Goal: Information Seeking & Learning: Learn about a topic

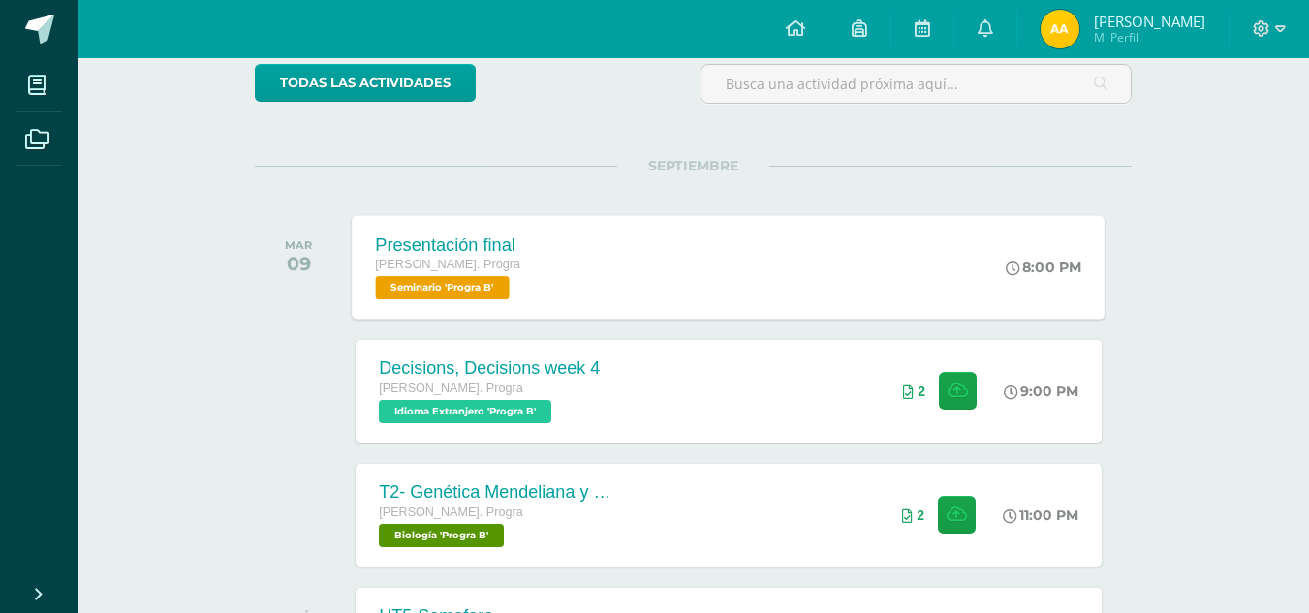
scroll to position [168, 0]
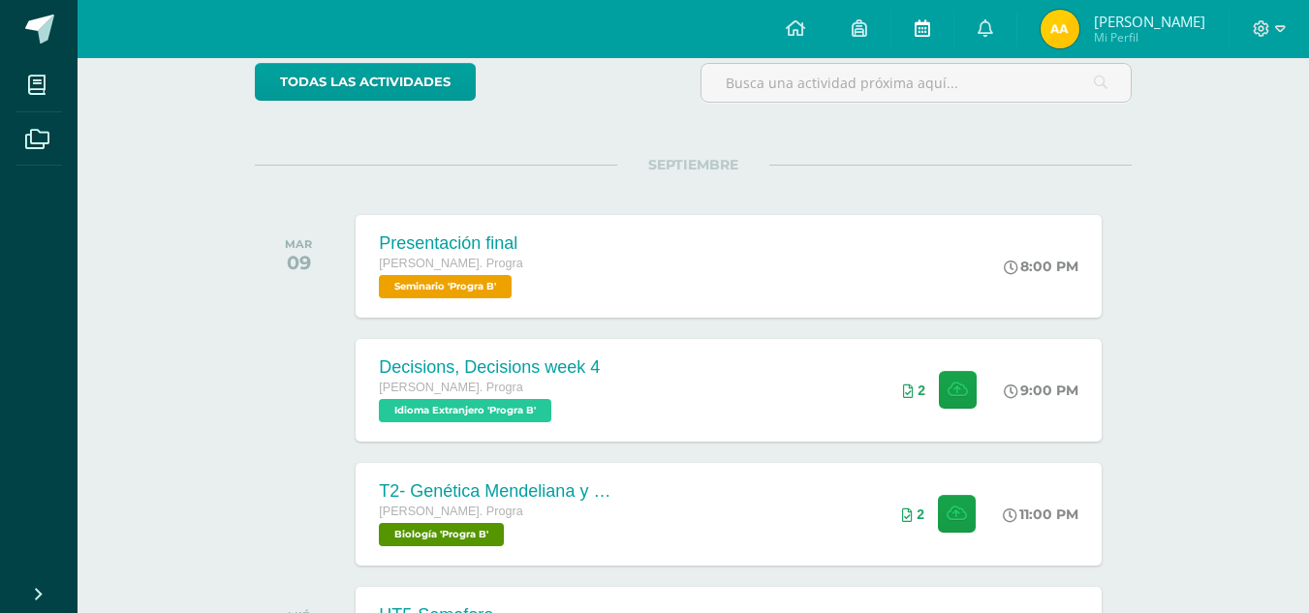
click at [937, 33] on link at bounding box center [922, 29] width 62 height 58
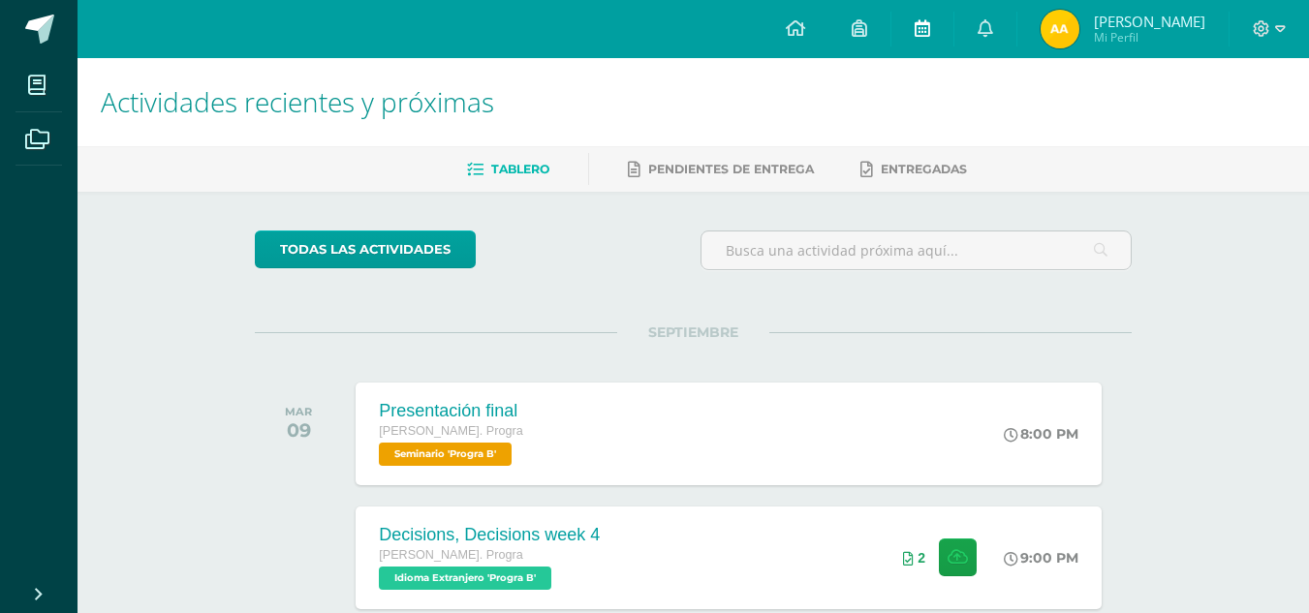
click at [918, 33] on icon at bounding box center [921, 27] width 15 height 17
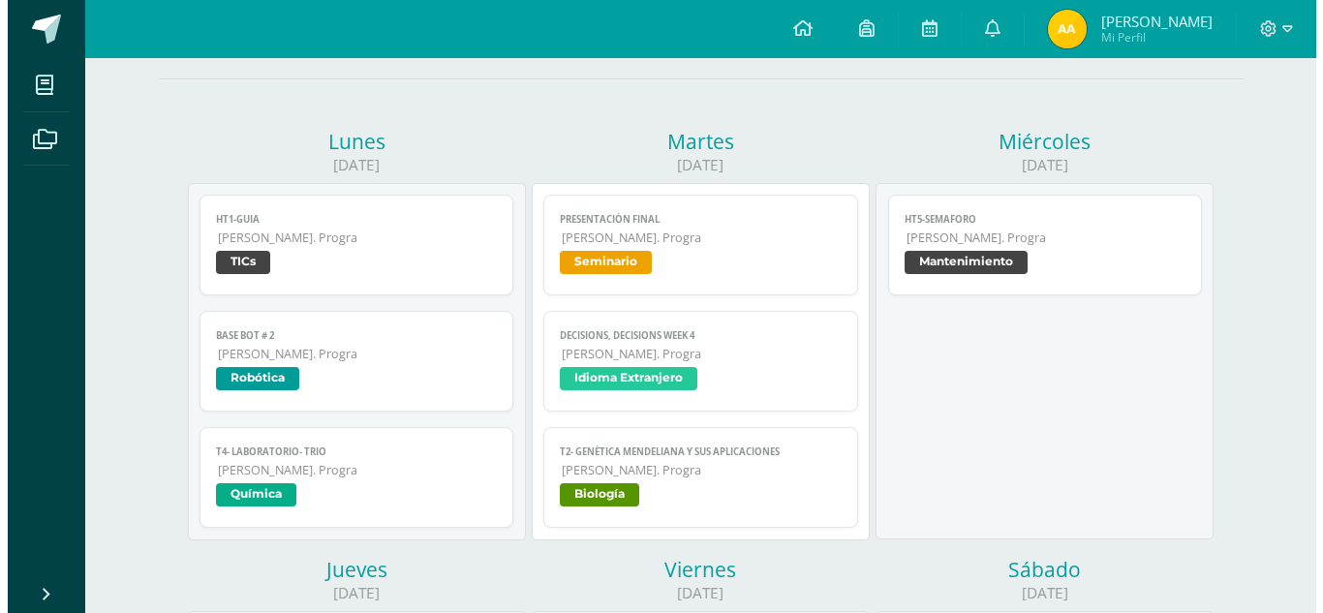
scroll to position [266, 0]
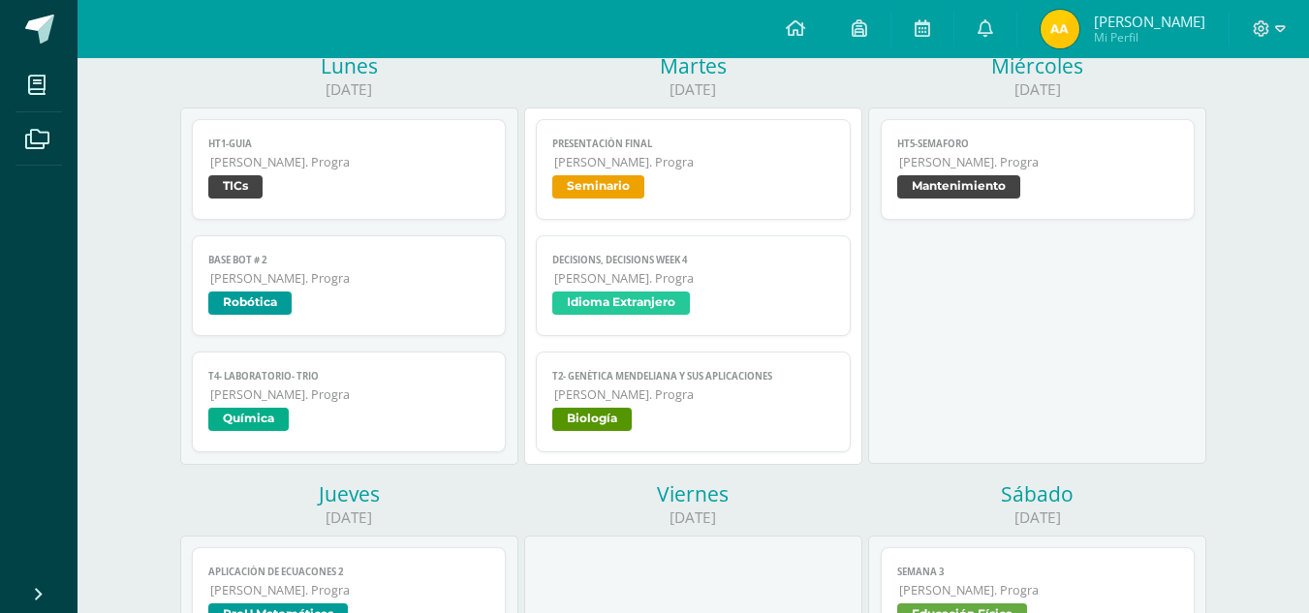
click at [715, 397] on span "[PERSON_NAME]. Progra" at bounding box center [694, 394] width 280 height 16
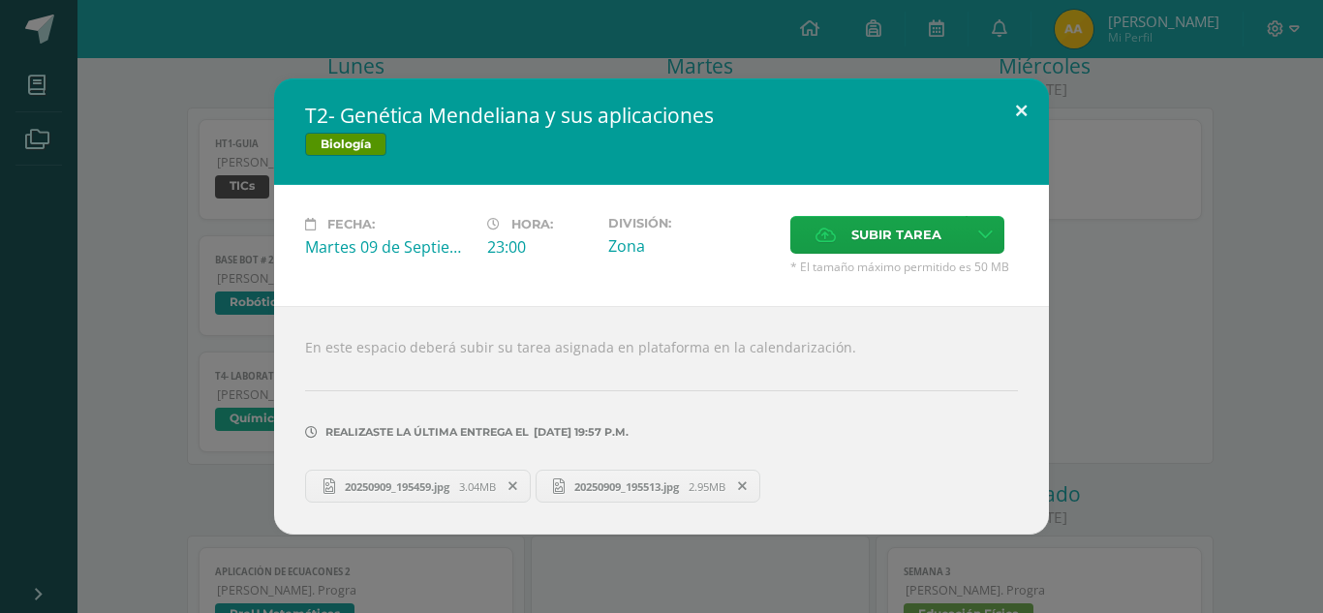
click at [1014, 111] on button at bounding box center [1021, 111] width 55 height 66
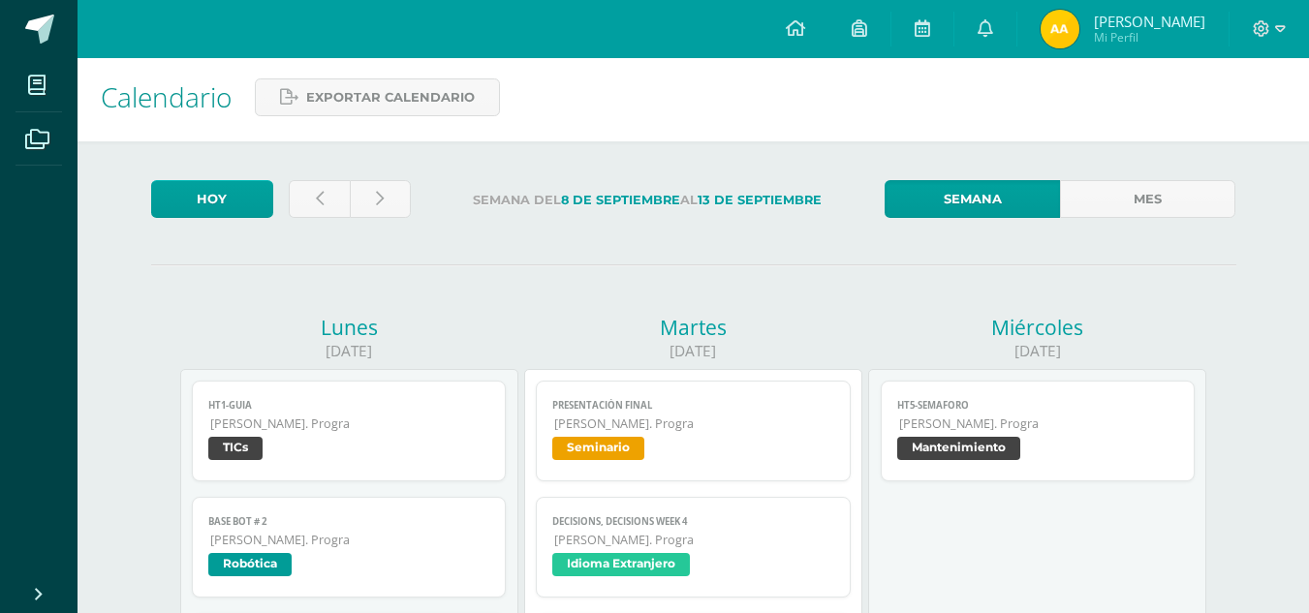
scroll to position [0, 0]
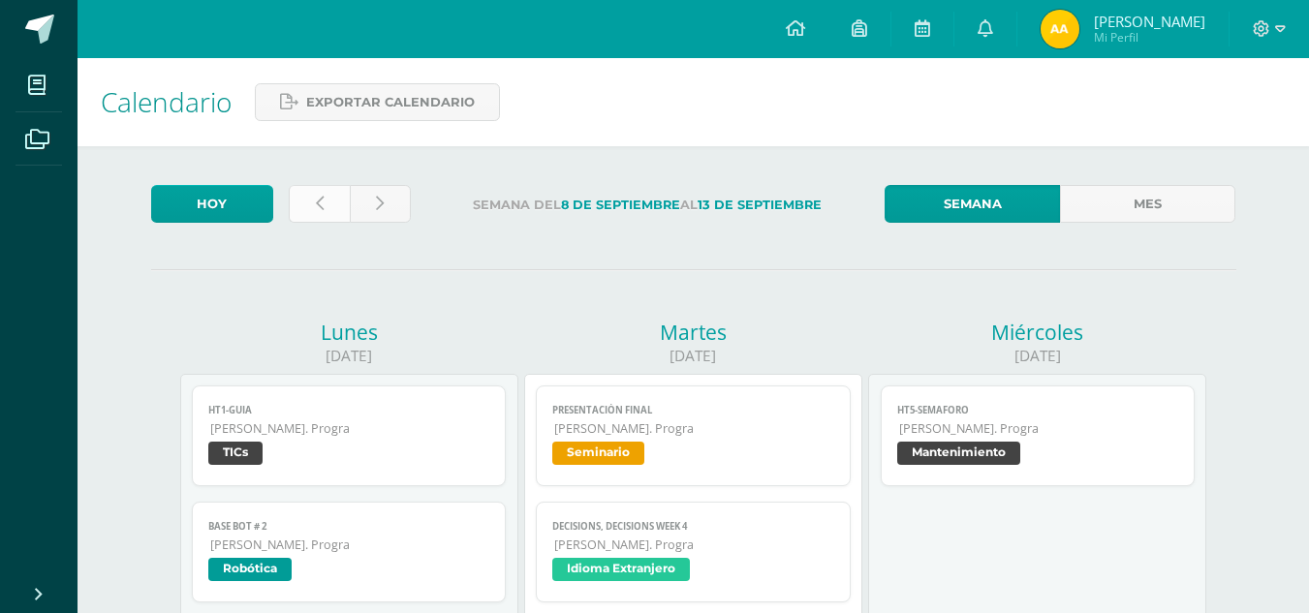
click at [341, 201] on link at bounding box center [319, 204] width 61 height 38
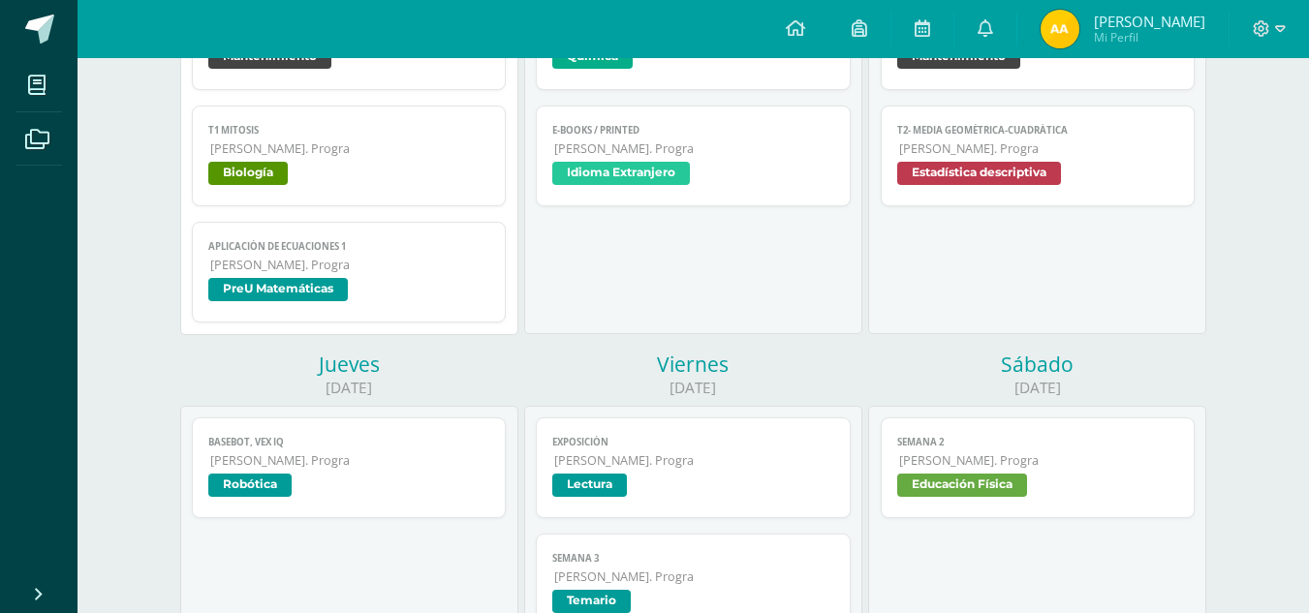
scroll to position [528, 0]
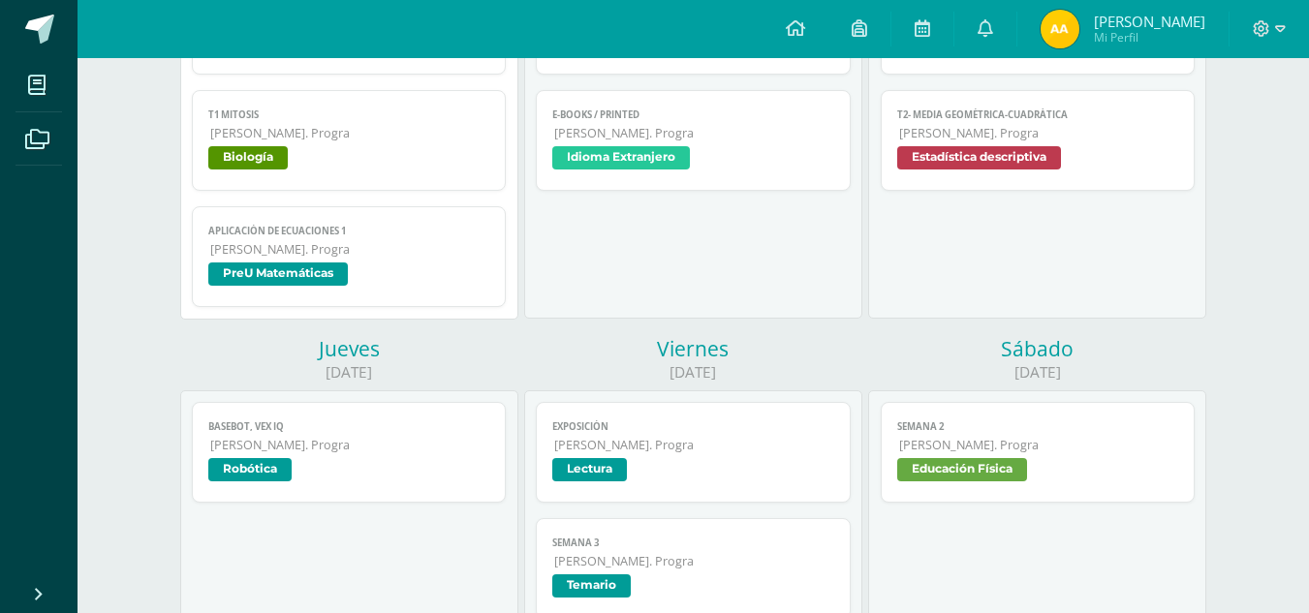
click at [954, 462] on span "Educación Física" at bounding box center [962, 469] width 130 height 23
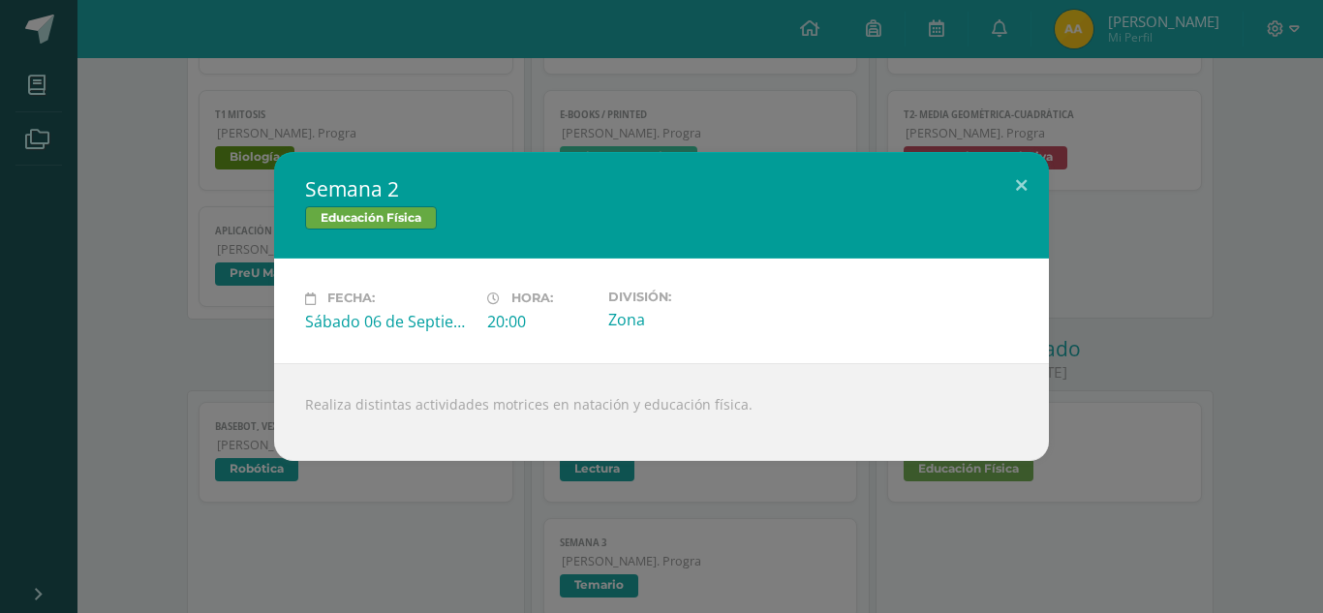
click at [1041, 259] on div "Fecha: Sábado 06 de Septiembre Hora: 20:00 División: Zona" at bounding box center [661, 311] width 775 height 104
click at [1032, 174] on button at bounding box center [1021, 185] width 55 height 66
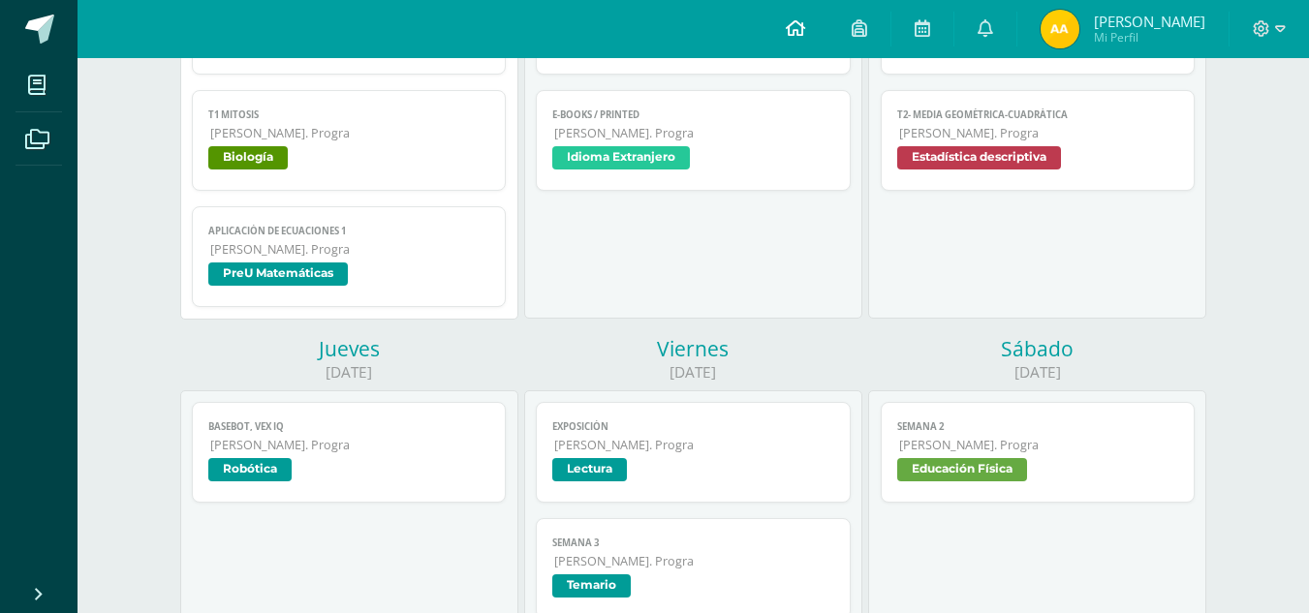
click at [805, 16] on link at bounding box center [795, 29] width 66 height 58
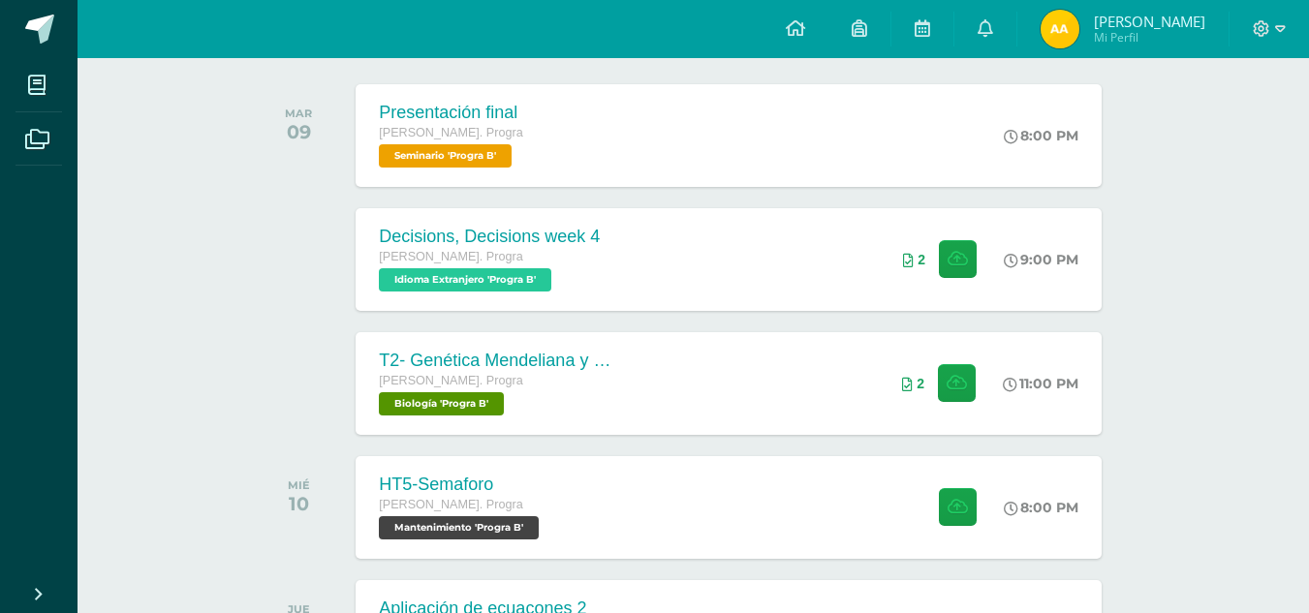
scroll to position [299, 0]
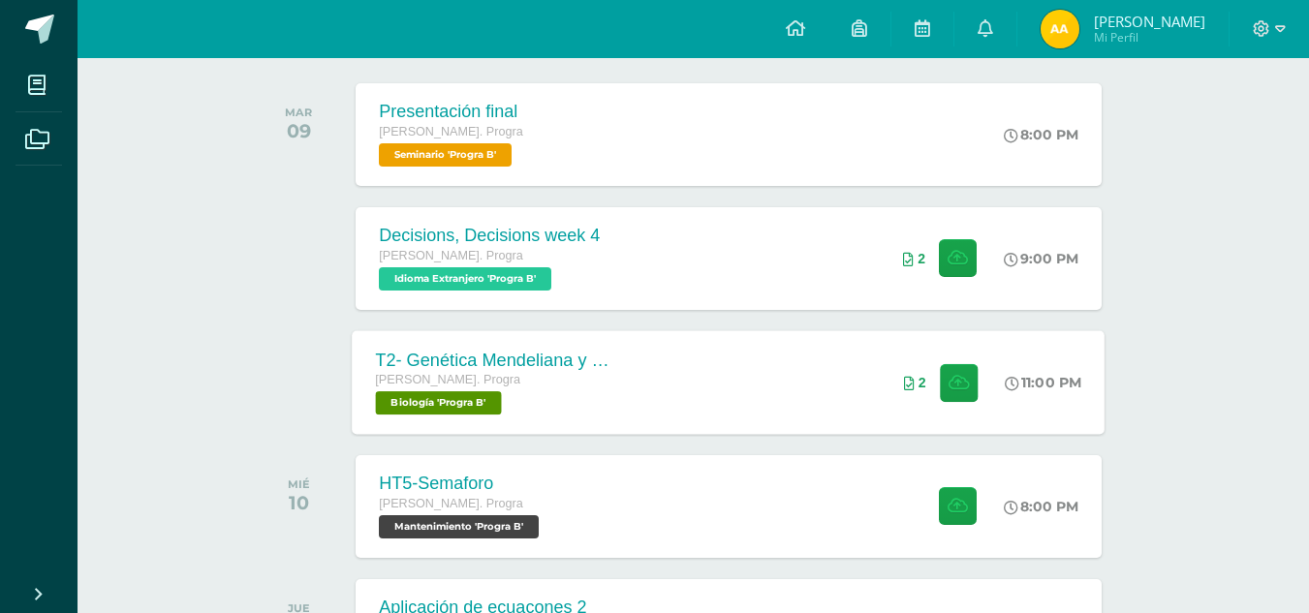
click at [880, 397] on div "2" at bounding box center [940, 382] width 121 height 104
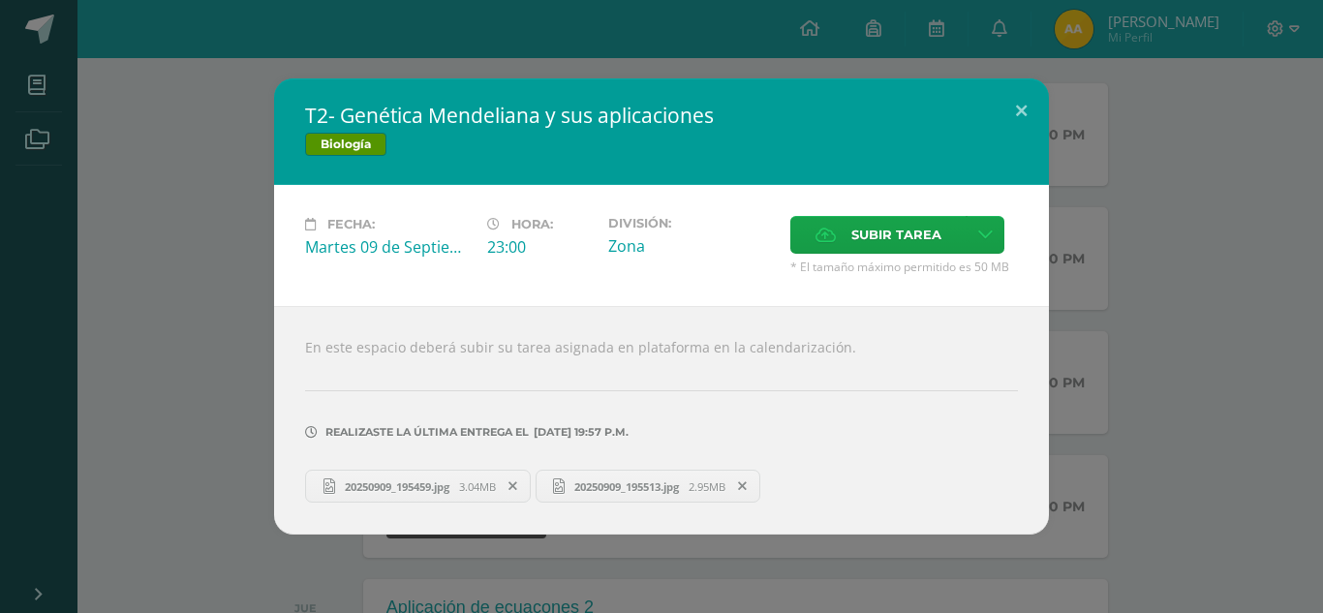
click at [648, 485] on span "20250909_195513.jpg" at bounding box center [627, 486] width 124 height 15
click at [364, 481] on span "20250909_195459.jpg" at bounding box center [397, 486] width 124 height 15
click at [1267, 293] on div "T2- Genética Mendeliana y sus aplicaciones Biología Fecha: Martes 09 de Septiem…" at bounding box center [662, 306] width 1308 height 456
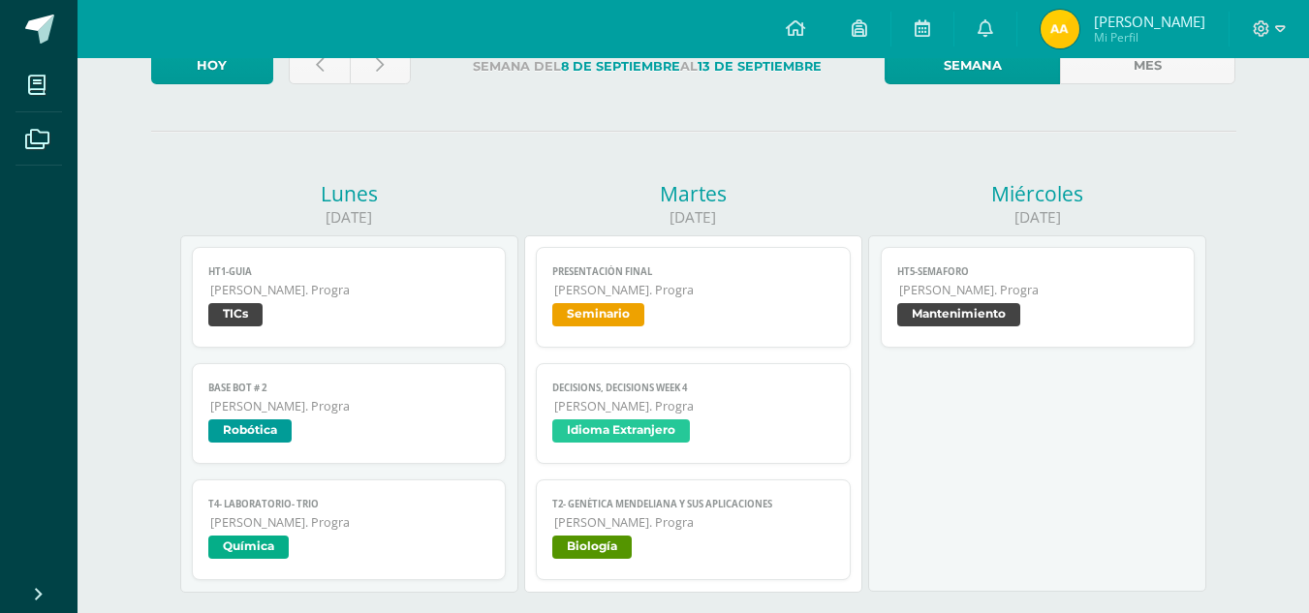
scroll to position [139, 0]
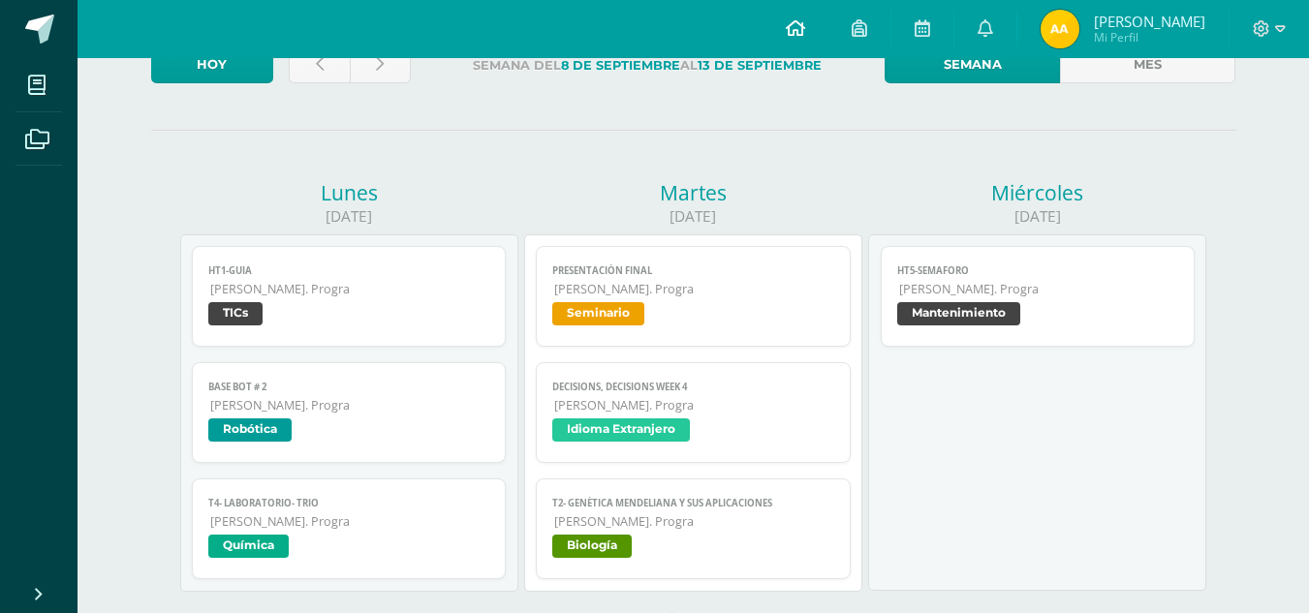
click at [803, 22] on icon at bounding box center [795, 27] width 19 height 17
